Goal: Use online tool/utility: Utilize a website feature to perform a specific function

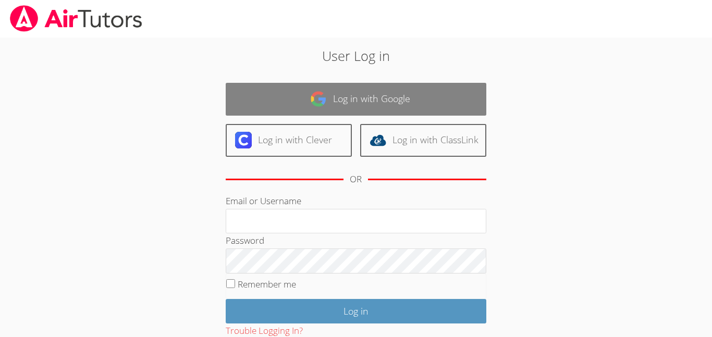
click at [356, 106] on link "Log in with Google" at bounding box center [356, 99] width 261 height 33
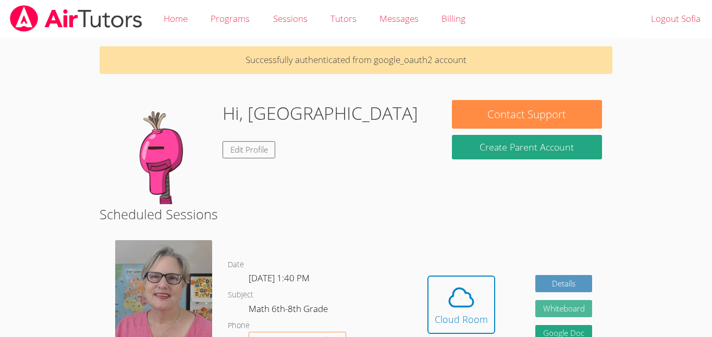
click at [549, 309] on button "Whiteboard" at bounding box center [564, 308] width 57 height 17
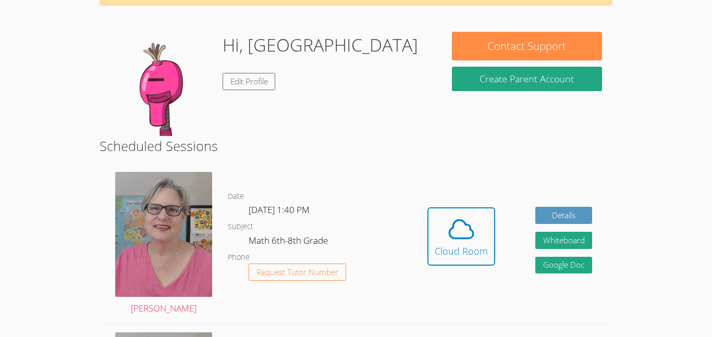
scroll to position [67, 0]
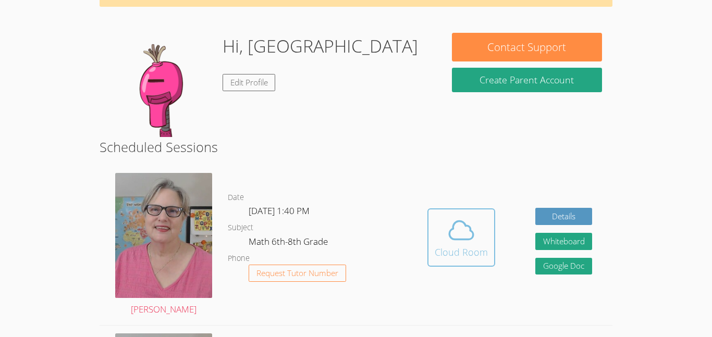
click at [470, 228] on icon at bounding box center [461, 230] width 24 height 18
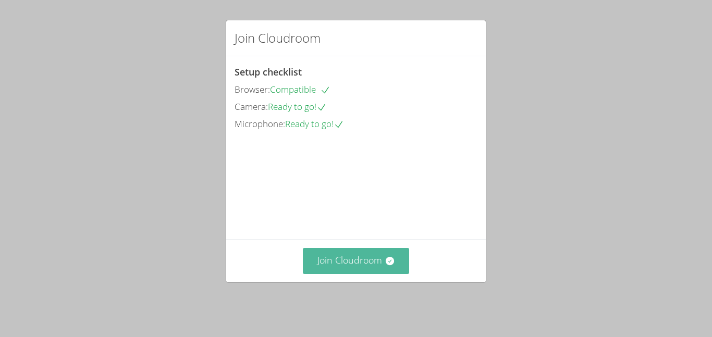
click at [362, 266] on button "Join Cloudroom" at bounding box center [356, 261] width 107 height 26
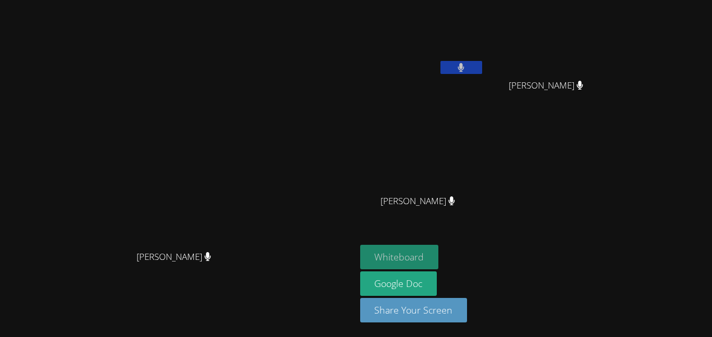
click at [439, 259] on button "Whiteboard" at bounding box center [399, 257] width 79 height 25
click at [482, 66] on button at bounding box center [462, 67] width 42 height 13
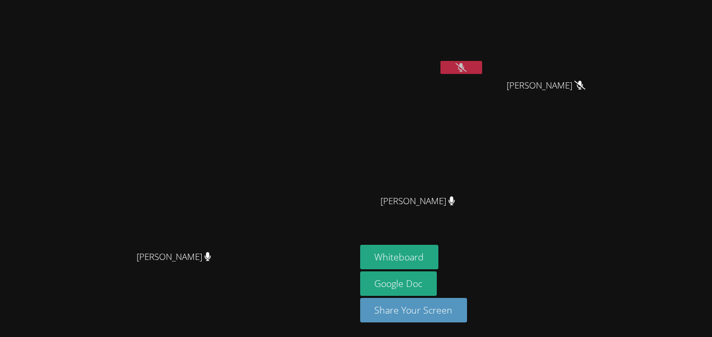
click at [482, 66] on button at bounding box center [462, 67] width 42 height 13
click at [482, 72] on button at bounding box center [462, 67] width 42 height 13
click at [482, 65] on button at bounding box center [462, 67] width 42 height 13
click at [482, 61] on button at bounding box center [462, 67] width 42 height 13
click at [467, 71] on icon at bounding box center [461, 67] width 11 height 9
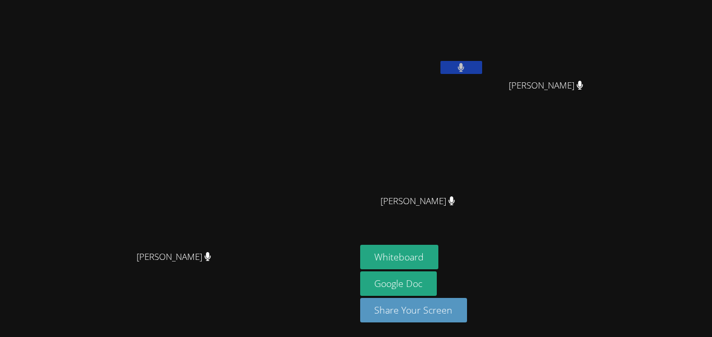
click at [465, 71] on icon at bounding box center [461, 67] width 6 height 9
click at [467, 71] on icon at bounding box center [461, 67] width 11 height 9
click at [465, 71] on icon at bounding box center [461, 67] width 6 height 9
click at [467, 71] on icon at bounding box center [461, 67] width 11 height 9
click at [465, 71] on icon at bounding box center [461, 67] width 6 height 9
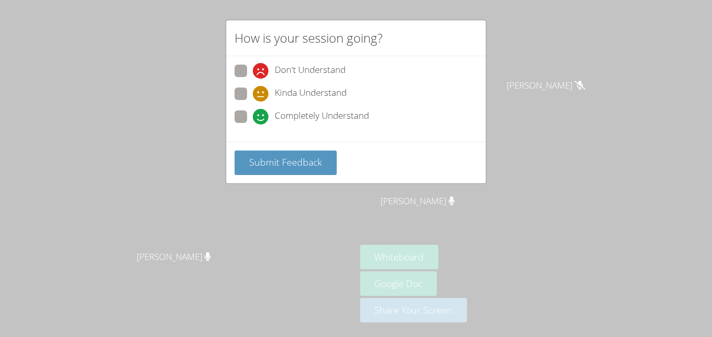
click at [253, 102] on span at bounding box center [253, 102] width 0 height 0
click at [253, 94] on input "Kinda Understand" at bounding box center [257, 92] width 9 height 9
radio input "true"
click at [265, 155] on button "Submit Feedback" at bounding box center [286, 163] width 102 height 25
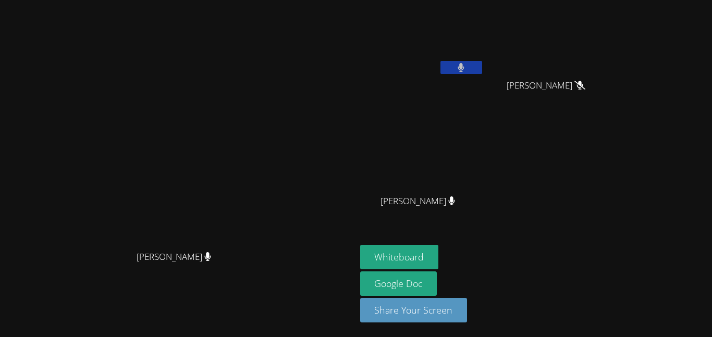
click at [465, 67] on icon at bounding box center [461, 67] width 6 height 9
click at [467, 67] on icon at bounding box center [461, 67] width 11 height 9
click at [482, 67] on button at bounding box center [462, 67] width 42 height 13
